Goal: Task Accomplishment & Management: Manage account settings

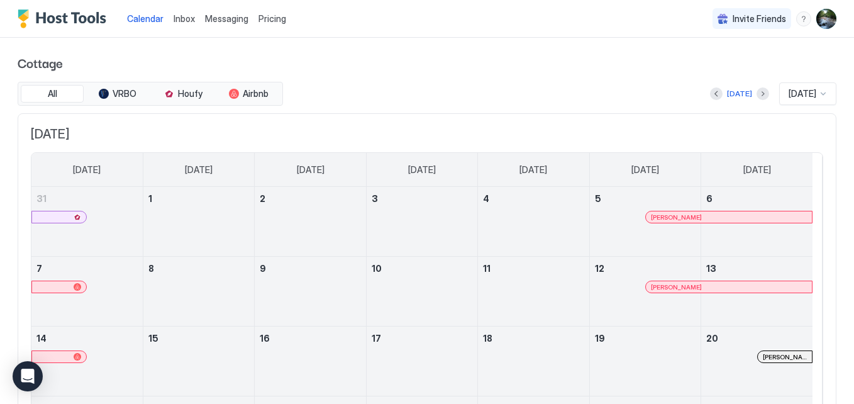
click at [276, 21] on span "Pricing" at bounding box center [273, 18] width 28 height 11
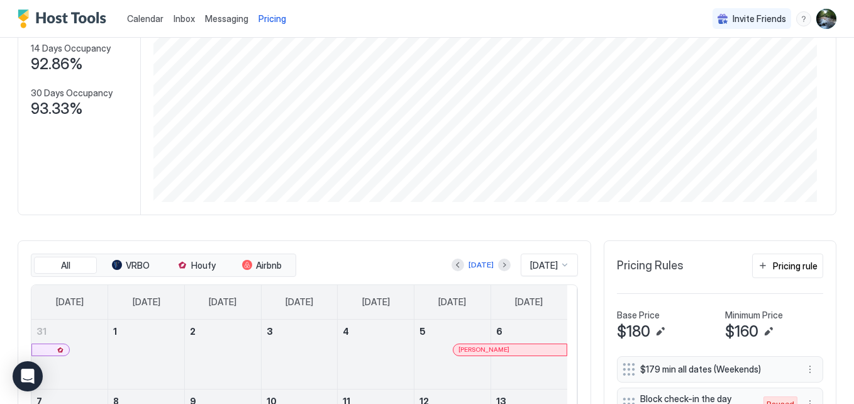
scroll to position [25, 0]
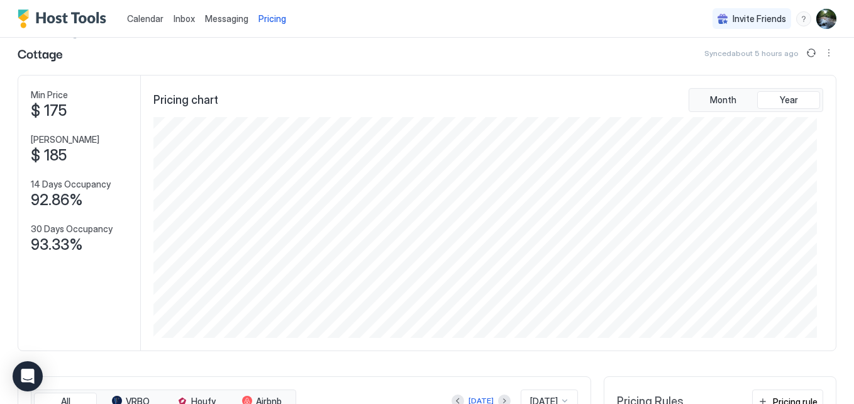
click at [136, 16] on span "Calendar" at bounding box center [145, 18] width 36 height 11
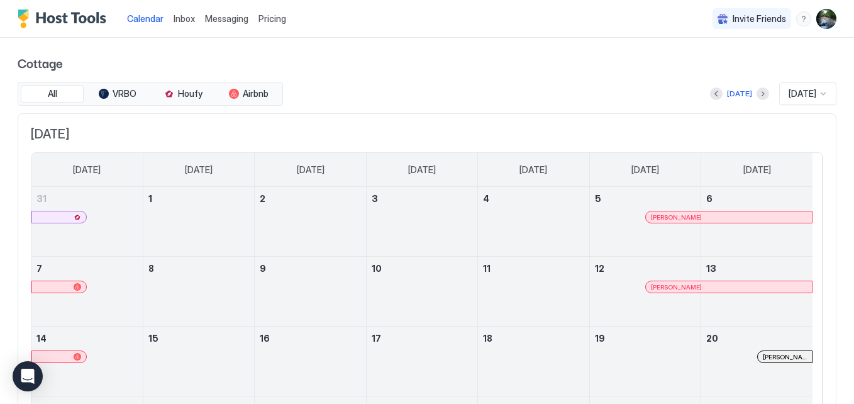
click at [188, 22] on span "Inbox" at bounding box center [184, 18] width 21 height 11
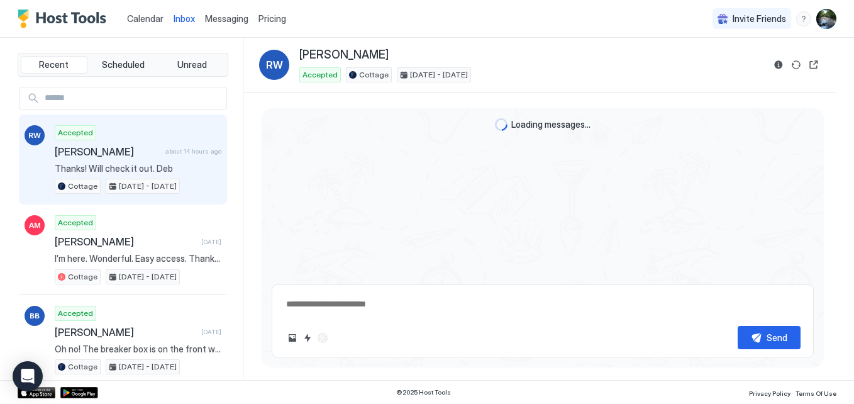
type textarea "*"
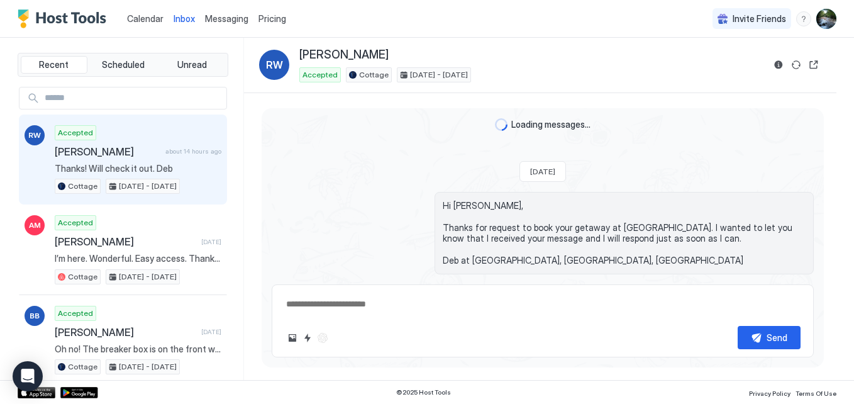
scroll to position [3593, 0]
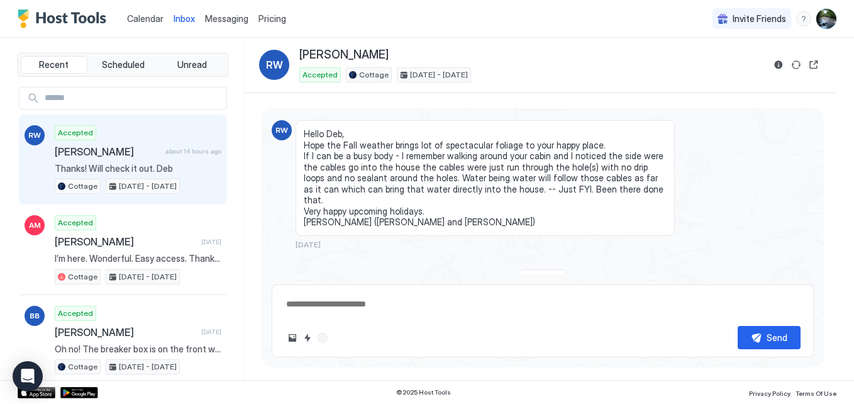
click at [221, 19] on span "Messaging" at bounding box center [226, 18] width 43 height 11
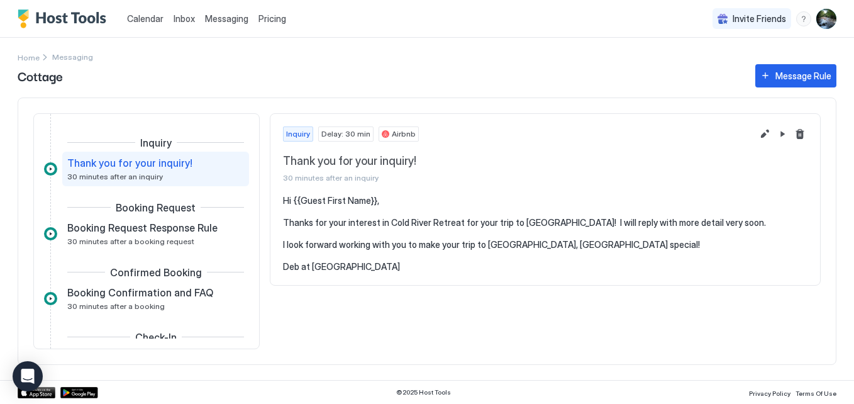
click at [271, 16] on span "Pricing" at bounding box center [273, 18] width 28 height 11
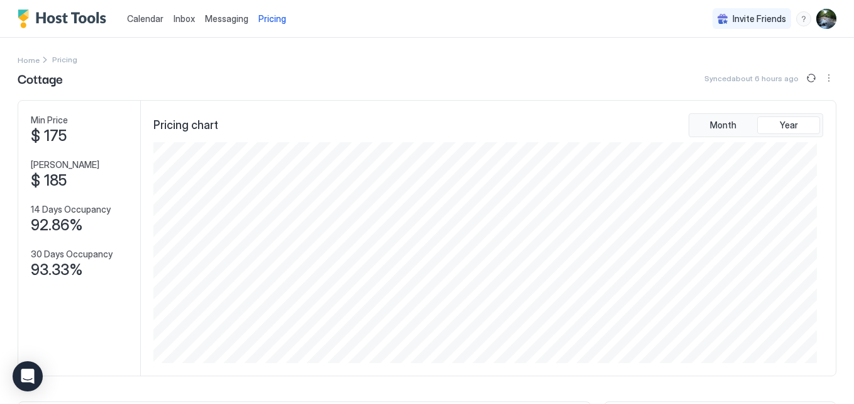
click at [818, 21] on img "User profile" at bounding box center [827, 19] width 20 height 20
click at [703, 67] on span "Settings" at bounding box center [704, 70] width 34 height 11
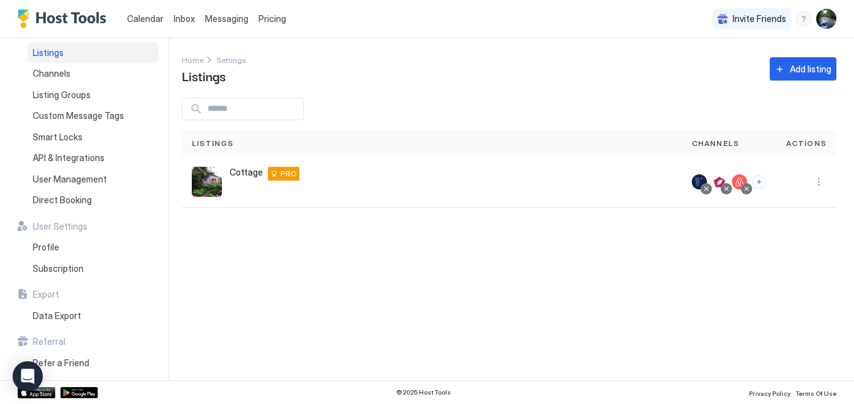
scroll to position [25, 0]
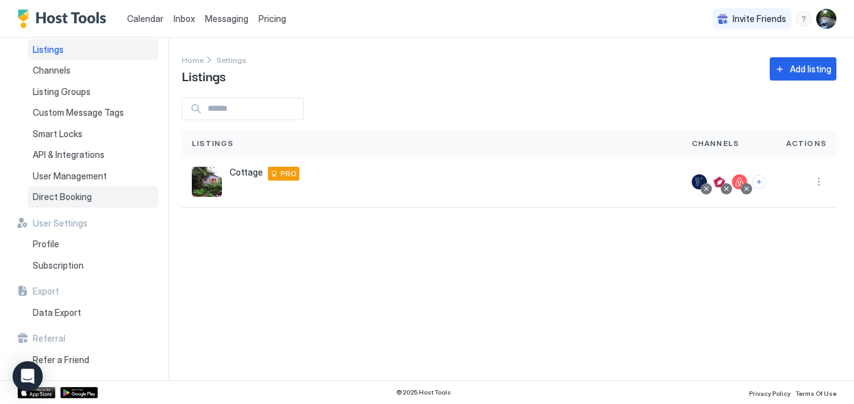
click at [75, 197] on span "Direct Booking" at bounding box center [62, 196] width 59 height 11
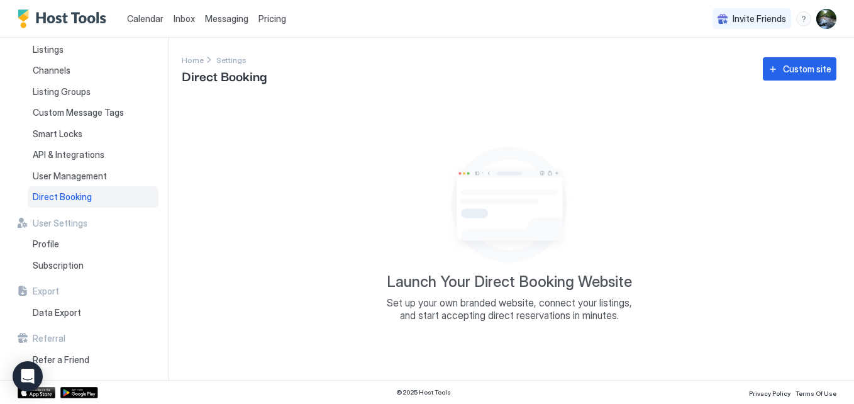
click at [269, 20] on span "Pricing" at bounding box center [273, 18] width 28 height 11
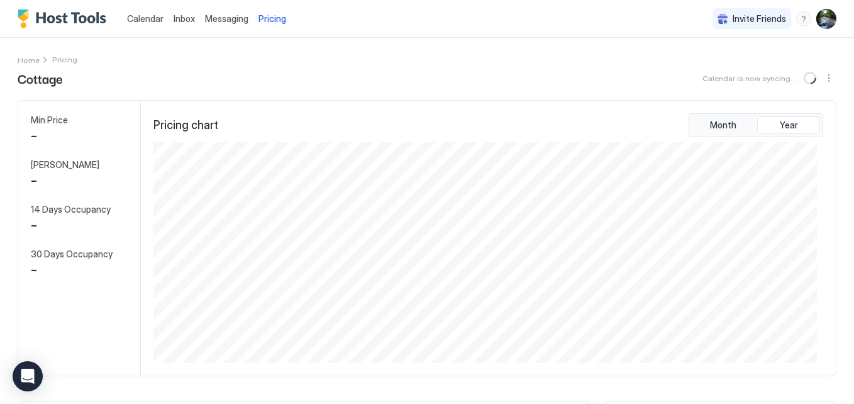
scroll to position [221, 663]
click at [804, 76] on button "Sync prices" at bounding box center [811, 77] width 15 height 15
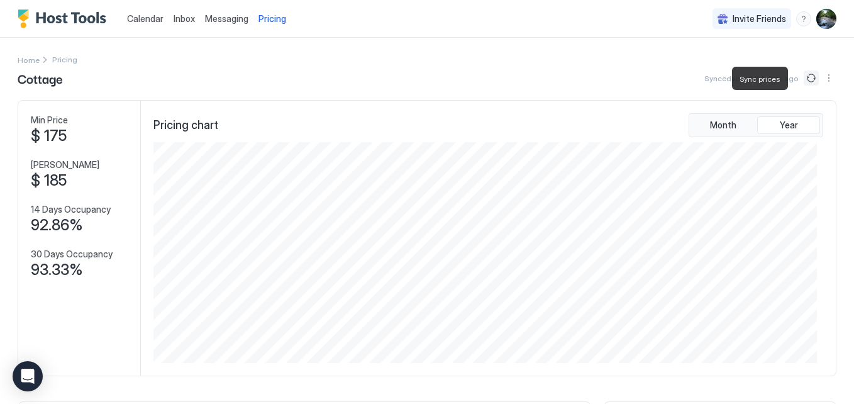
click at [804, 76] on button "Sync prices" at bounding box center [811, 77] width 15 height 15
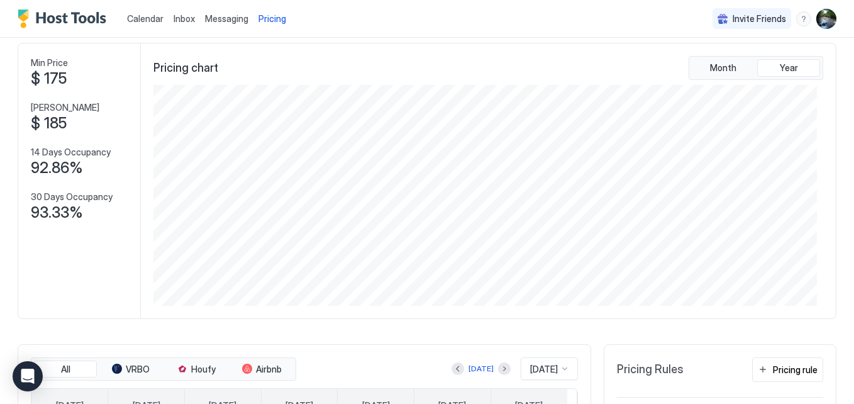
scroll to position [0, 0]
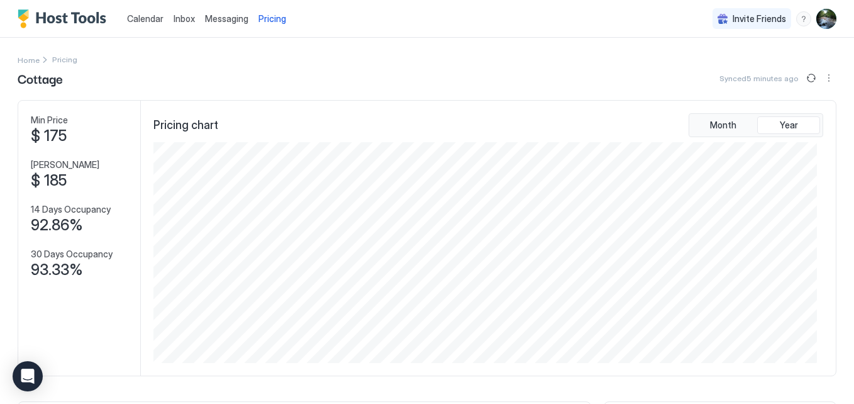
click at [145, 16] on span "Calendar" at bounding box center [145, 18] width 36 height 11
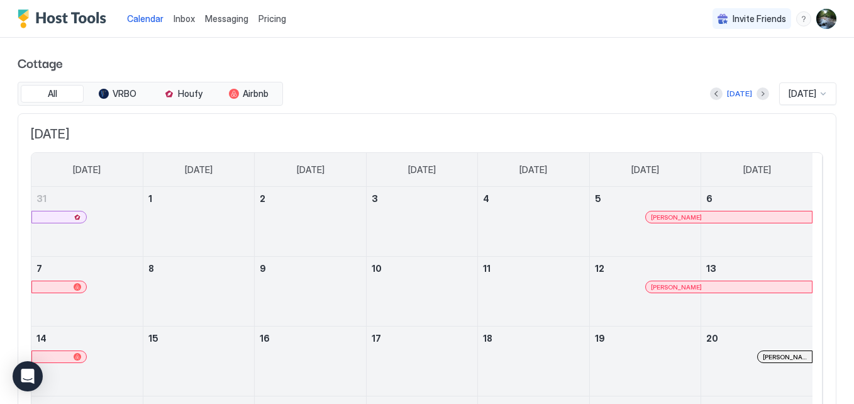
click at [818, 96] on div at bounding box center [823, 94] width 10 height 10
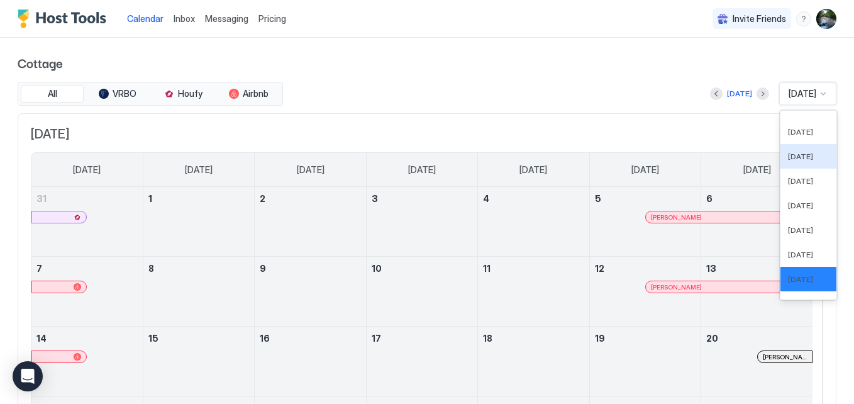
scroll to position [357, 0]
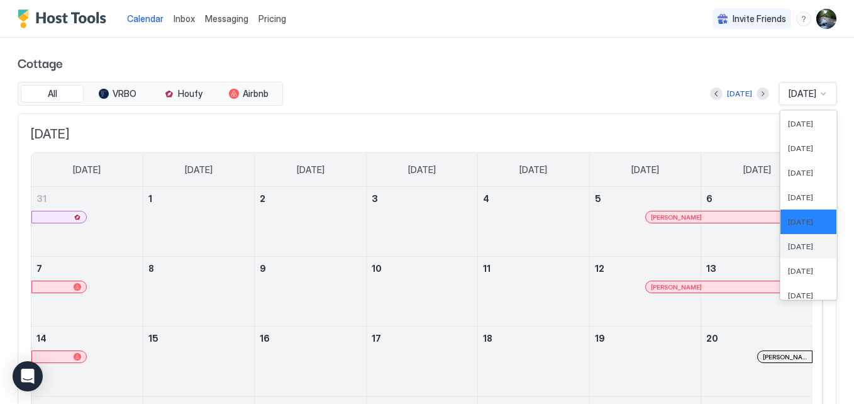
click at [791, 243] on span "[DATE]" at bounding box center [800, 246] width 25 height 9
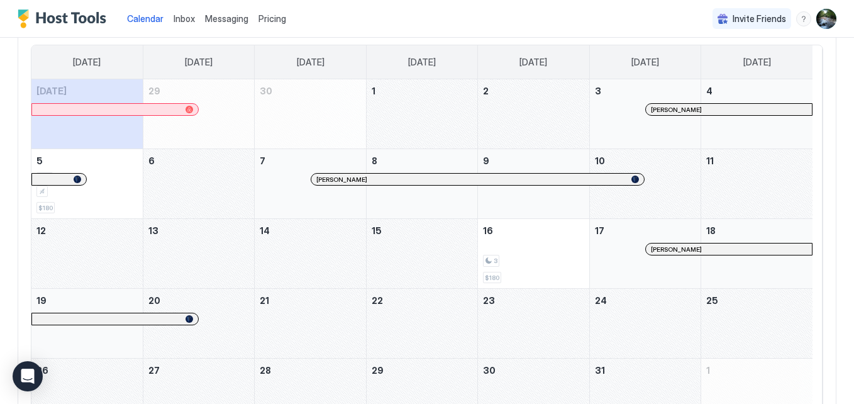
scroll to position [113, 0]
